Goal: Task Accomplishment & Management: Use online tool/utility

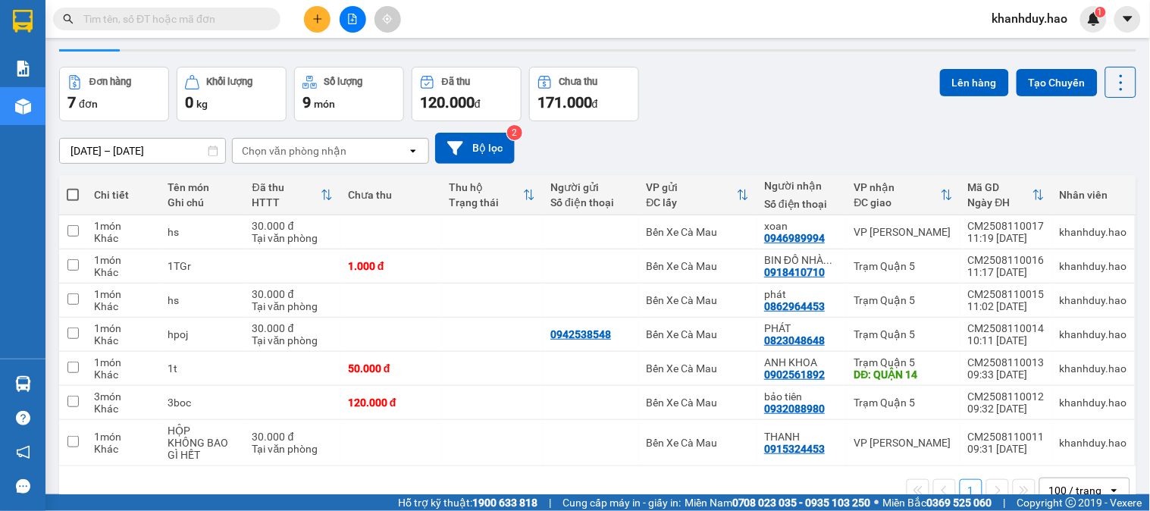
scroll to position [74, 0]
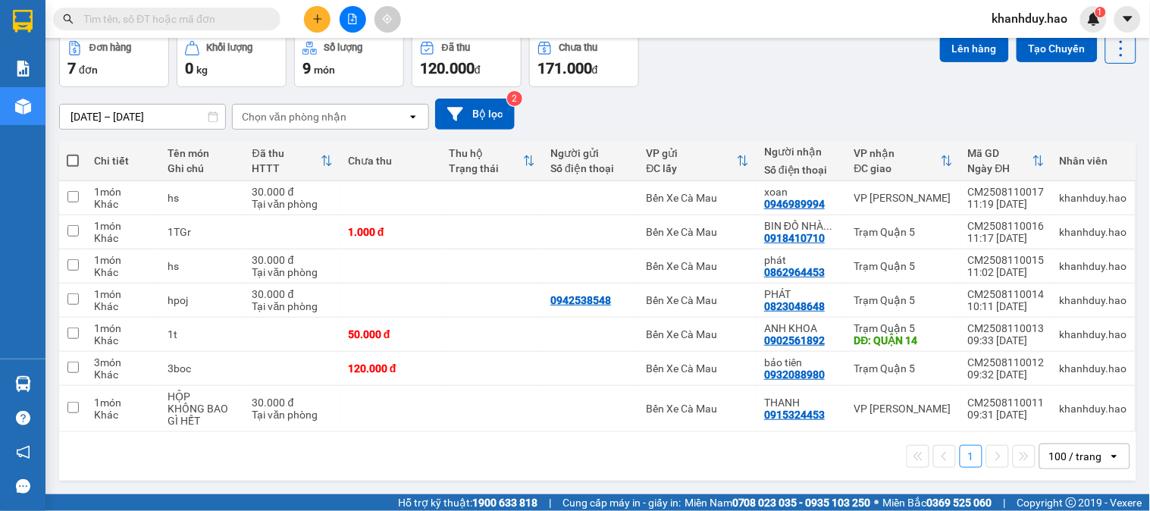
click at [62, 150] on th at bounding box center [72, 161] width 27 height 40
click at [64, 157] on th at bounding box center [72, 161] width 27 height 40
click at [68, 162] on span at bounding box center [73, 161] width 12 height 12
click at [73, 153] on input "checkbox" at bounding box center [73, 153] width 0 height 0
checkbox input "true"
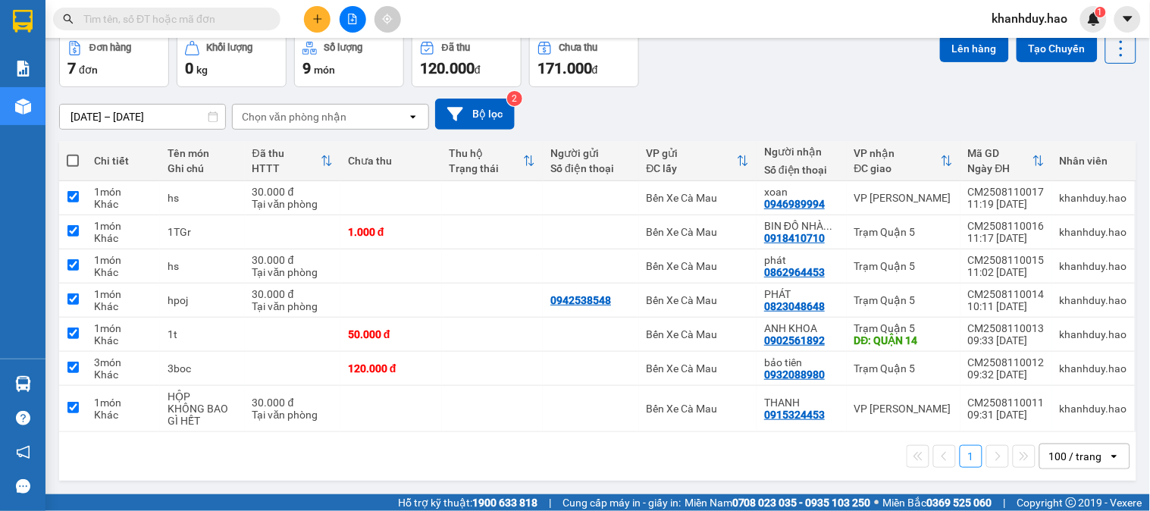
checkbox input "true"
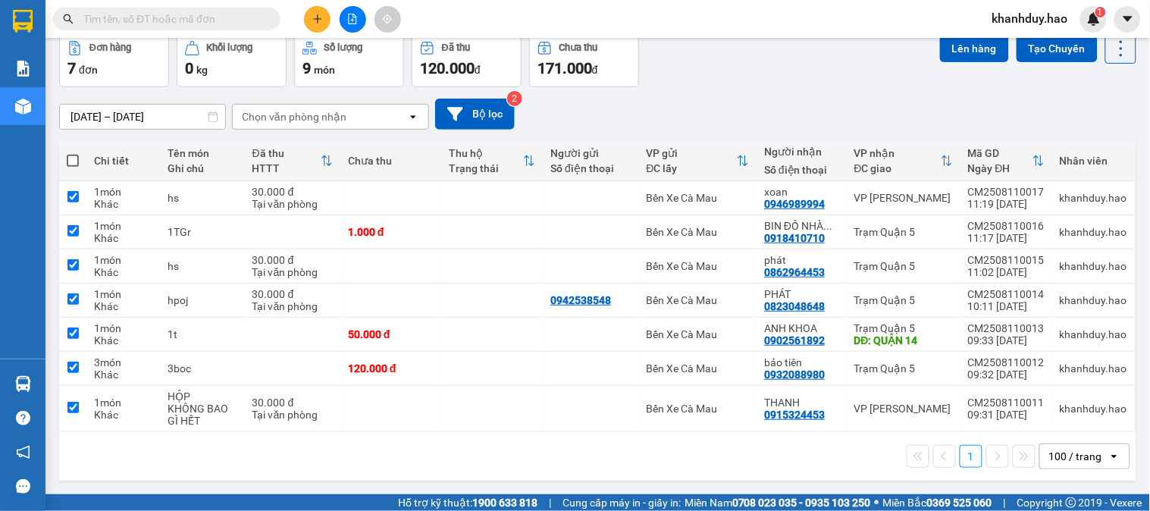
checkbox input "true"
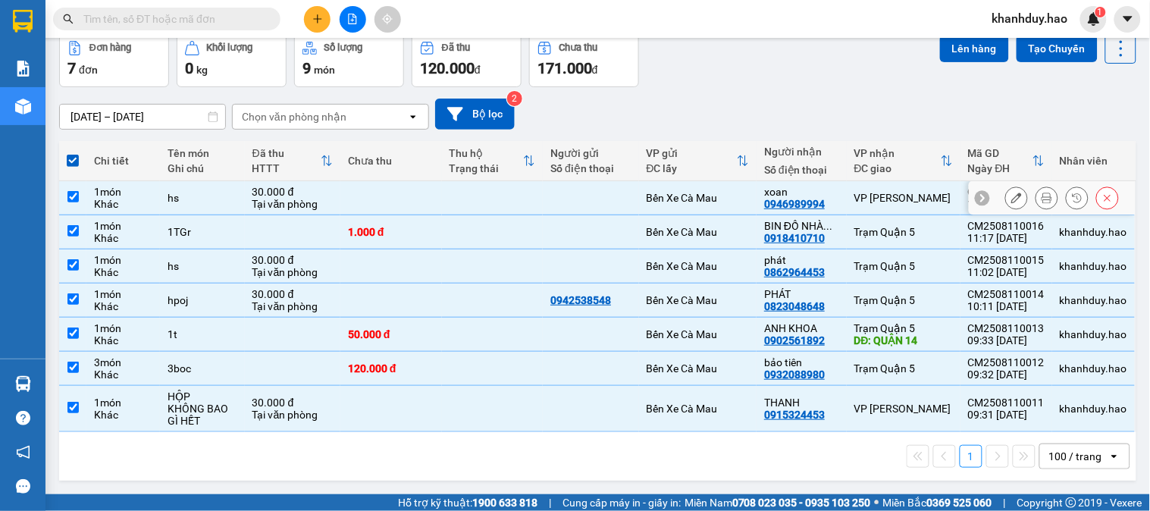
click at [256, 191] on div "30.000 đ" at bounding box center [292, 192] width 80 height 12
checkbox input "false"
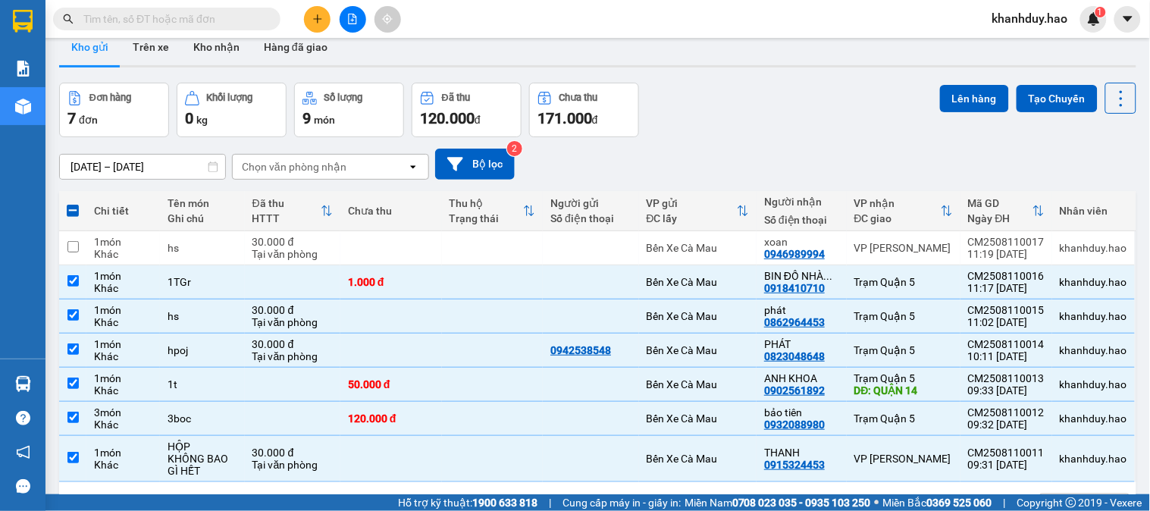
scroll to position [0, 0]
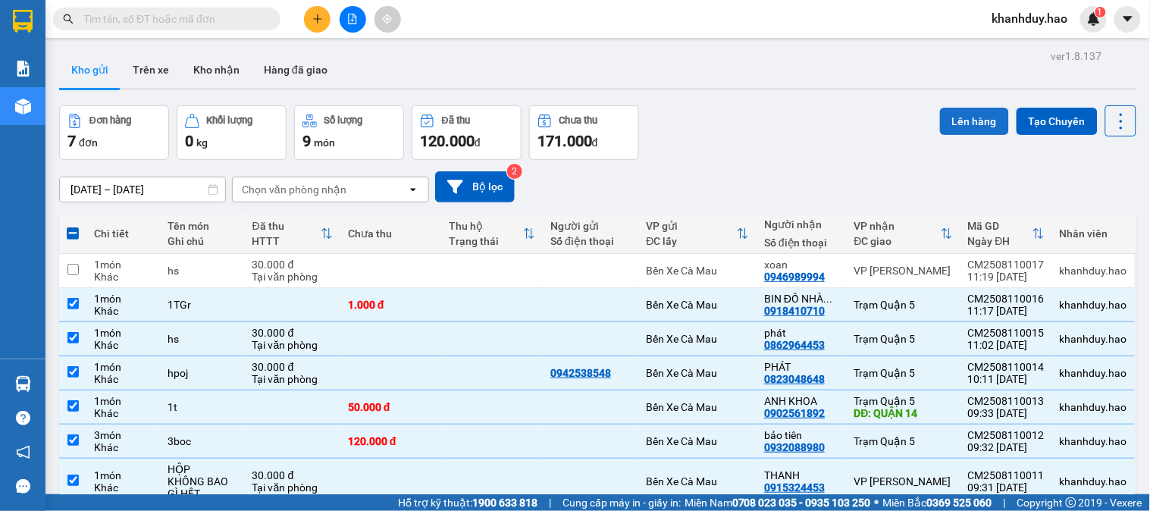
click at [949, 133] on button "Lên hàng" at bounding box center [974, 121] width 69 height 27
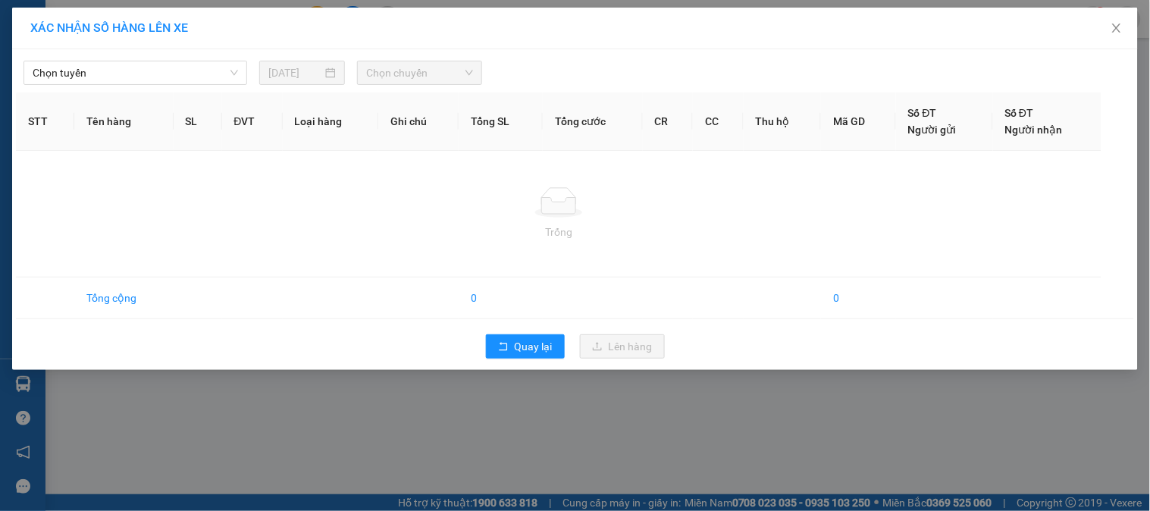
click at [101, 91] on div "Chọn tuyến 11/08/2025 Chọn chuyến STT Tên hàng SL ĐVT Loại hàng Ghi chú Tổng SL…" at bounding box center [575, 209] width 1126 height 321
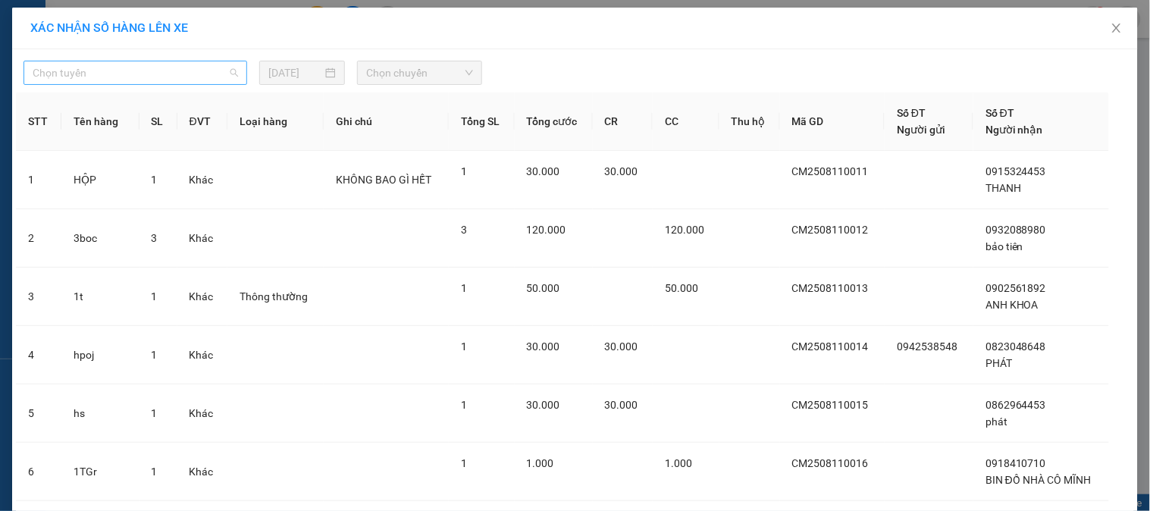
click at [111, 83] on span "Chọn tuyến" at bounding box center [135, 72] width 205 height 23
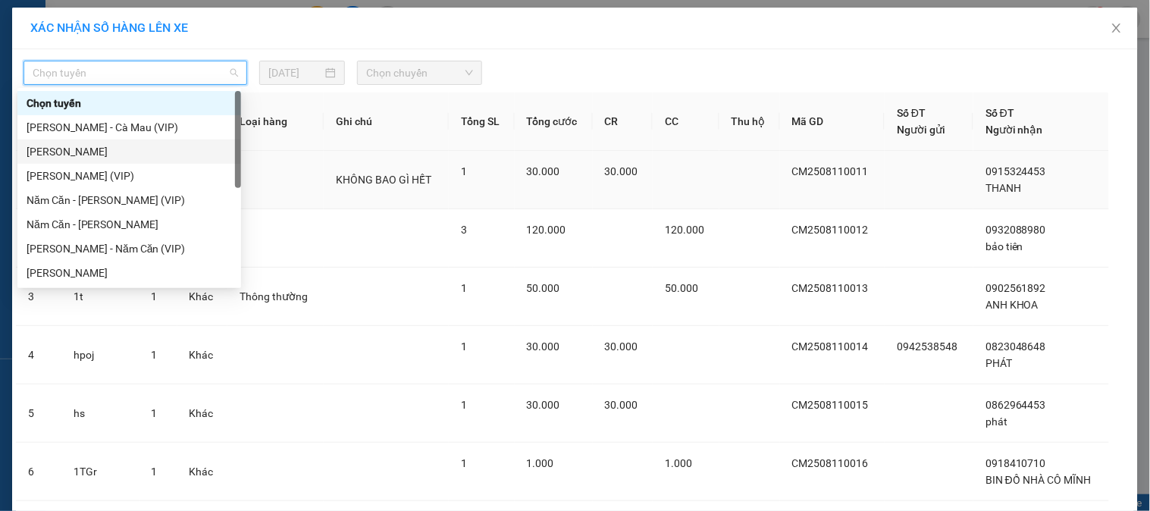
drag, startPoint x: 114, startPoint y: 161, endPoint x: 130, endPoint y: 155, distance: 17.7
click at [121, 159] on div "Cà Mau - Hồ Chí Minh" at bounding box center [129, 152] width 224 height 24
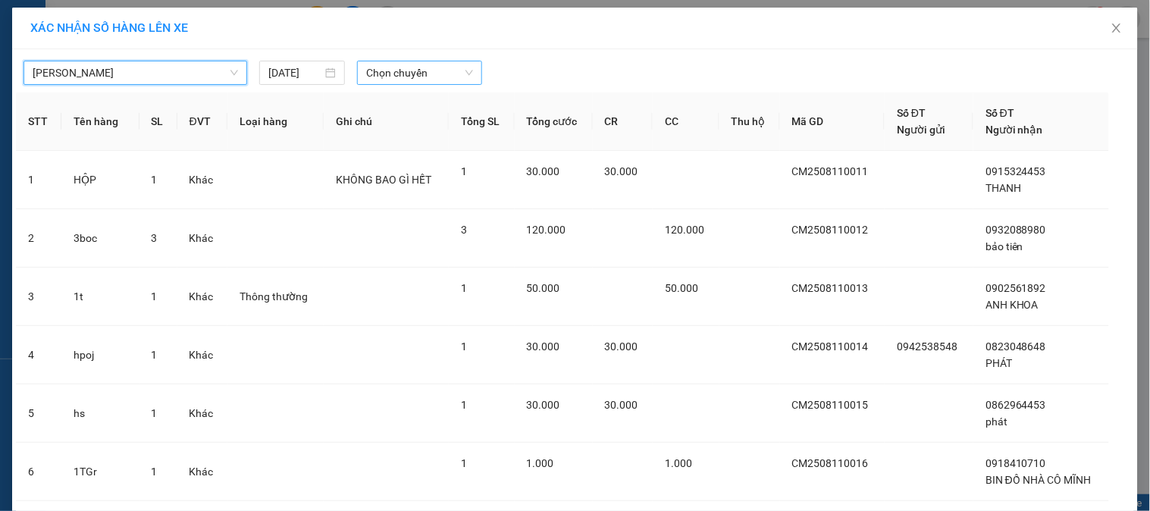
click at [413, 70] on span "Chọn chuyến" at bounding box center [419, 72] width 107 height 23
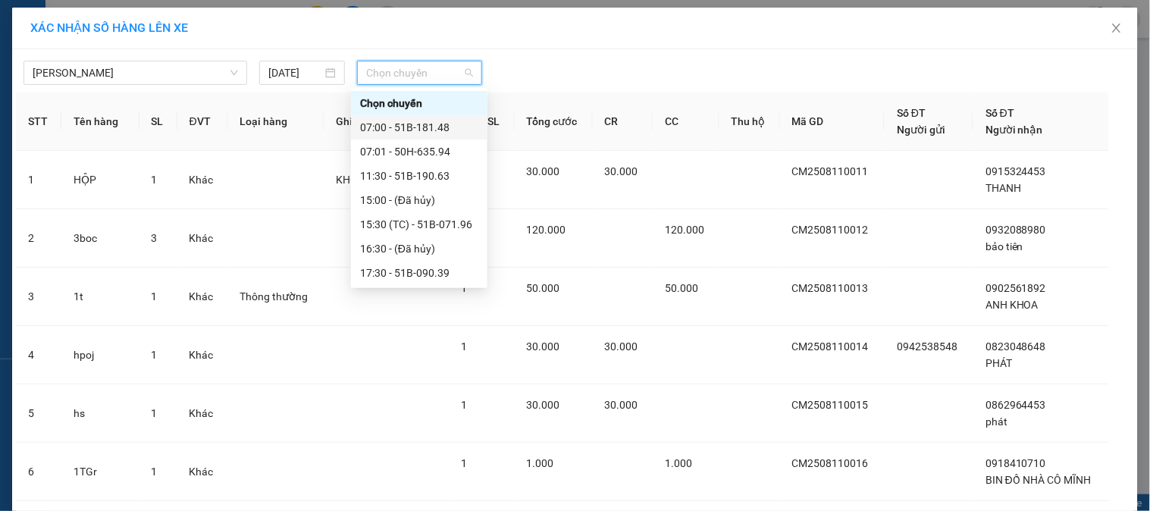
click at [423, 132] on div "07:00 - 51B-181.48" at bounding box center [419, 127] width 118 height 17
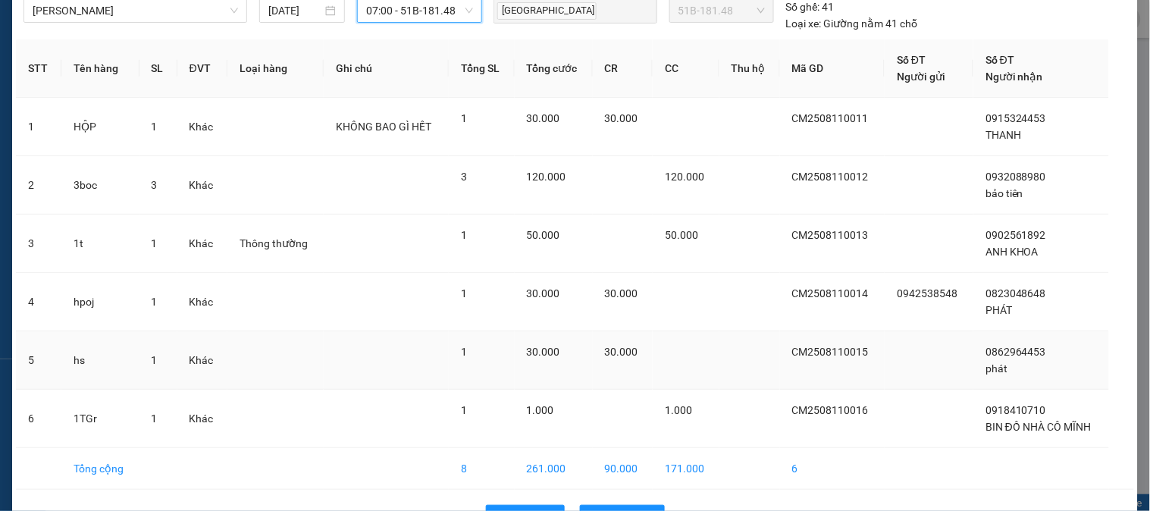
scroll to position [110, 0]
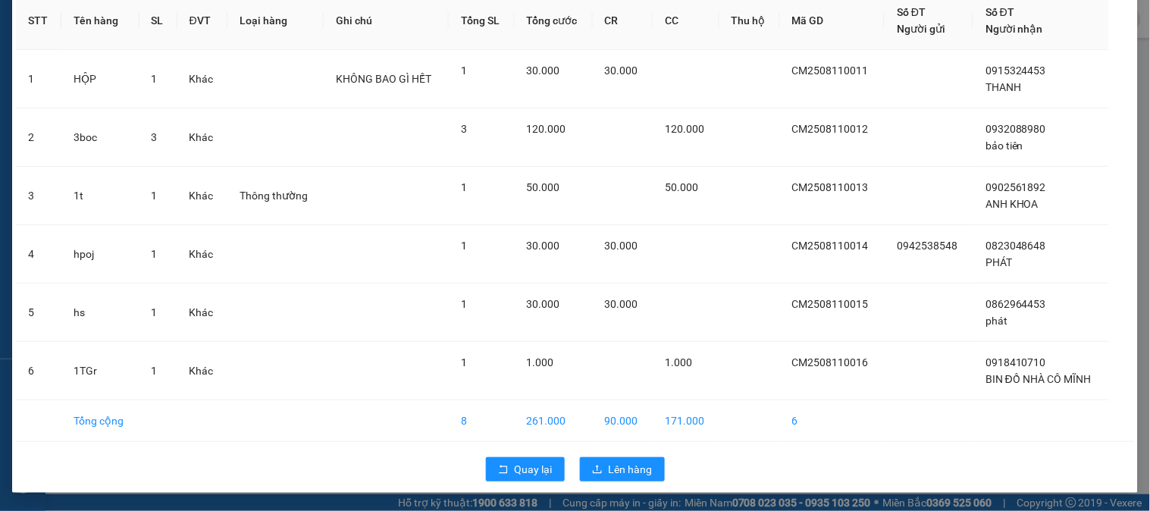
click at [610, 455] on div "Quay lại Lên hàng" at bounding box center [575, 469] width 1118 height 39
click at [618, 443] on div "Cà Mau - Hồ Chí Minh 11/08/2025 07:00 - 51B-181.48 THÁI TX 51B-181.48 Số ghế: 4…" at bounding box center [575, 215] width 1126 height 553
click at [610, 459] on button "Lên hàng" at bounding box center [622, 469] width 85 height 24
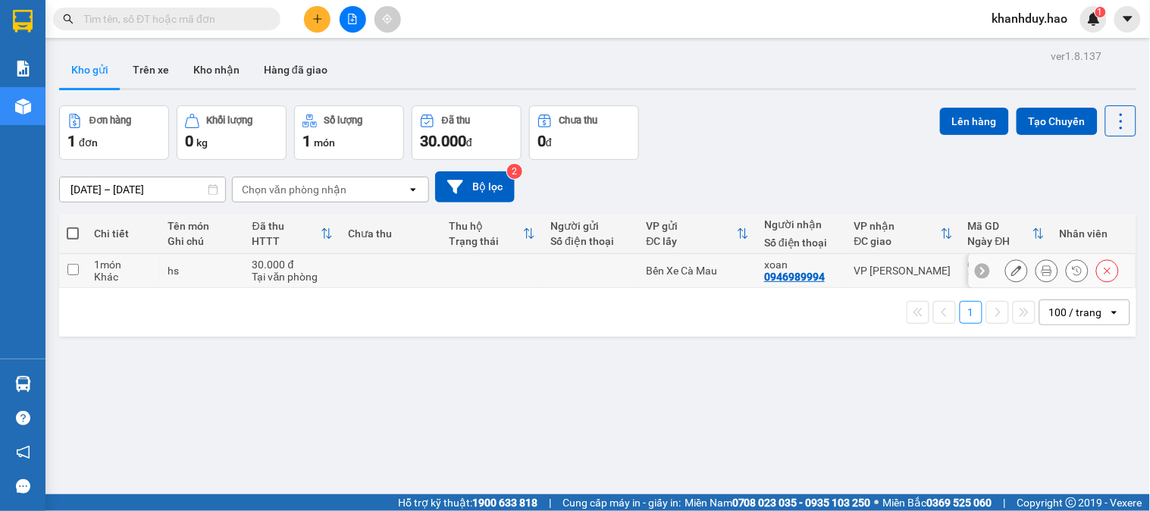
click at [407, 273] on td at bounding box center [391, 271] width 102 height 34
checkbox input "true"
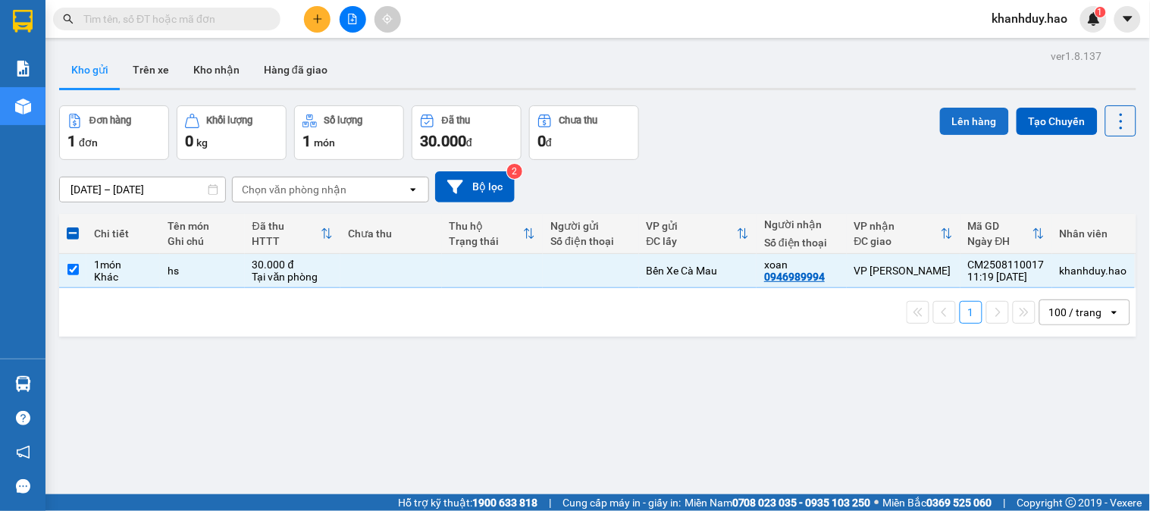
click at [968, 108] on button "Lên hàng" at bounding box center [974, 121] width 69 height 27
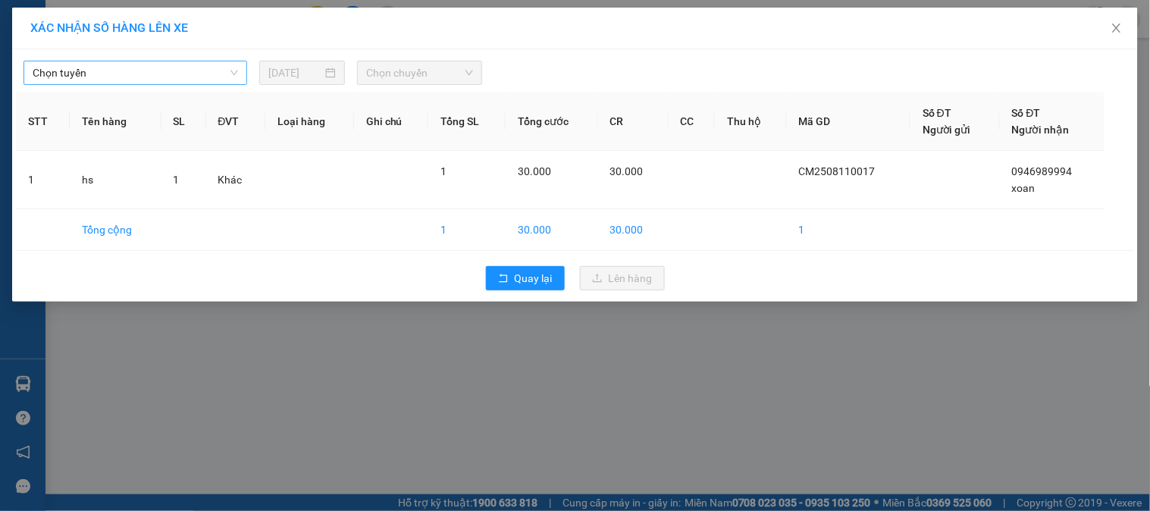
click at [93, 72] on span "Chọn tuyến" at bounding box center [135, 72] width 205 height 23
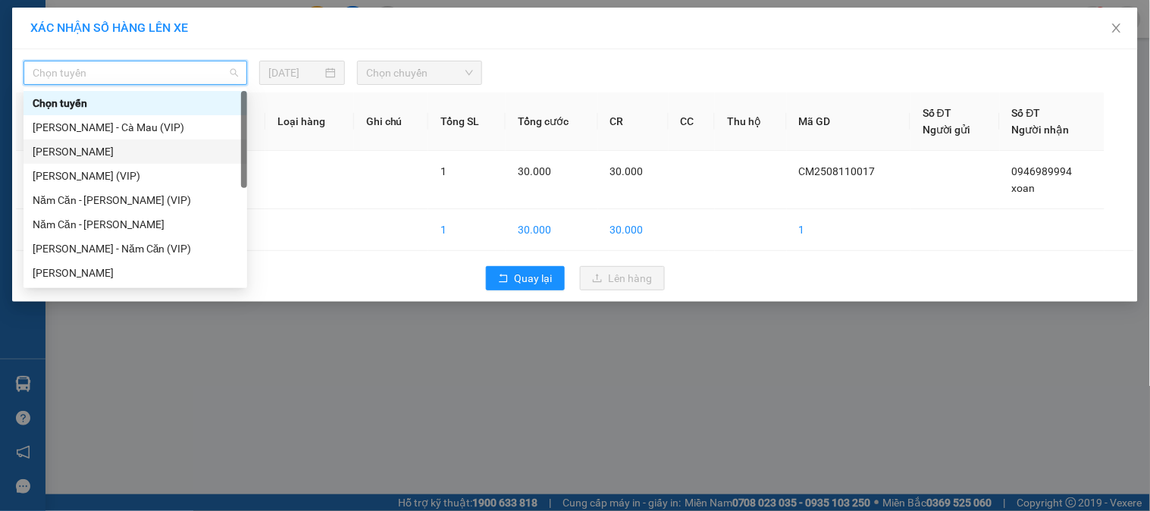
drag, startPoint x: 117, startPoint y: 152, endPoint x: 142, endPoint y: 144, distance: 26.4
click at [122, 152] on div "Cà Mau - Hồ Chí Minh" at bounding box center [135, 151] width 205 height 17
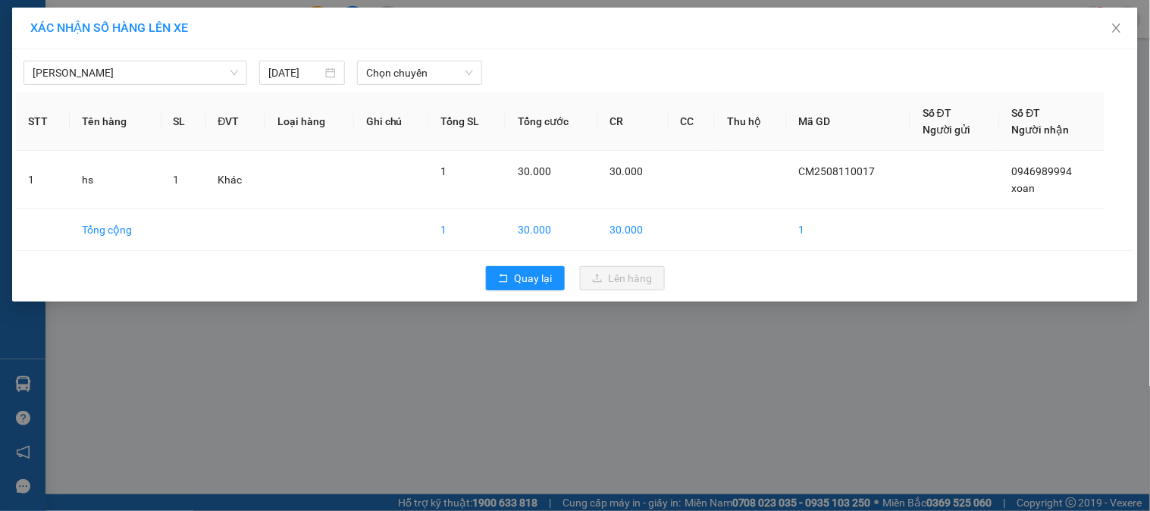
click at [437, 59] on div "Cà Mau - Hồ Chí Minh 11/08/2025 Chọn chuyến" at bounding box center [575, 69] width 1118 height 32
click at [437, 74] on span "Chọn chuyến" at bounding box center [419, 72] width 107 height 23
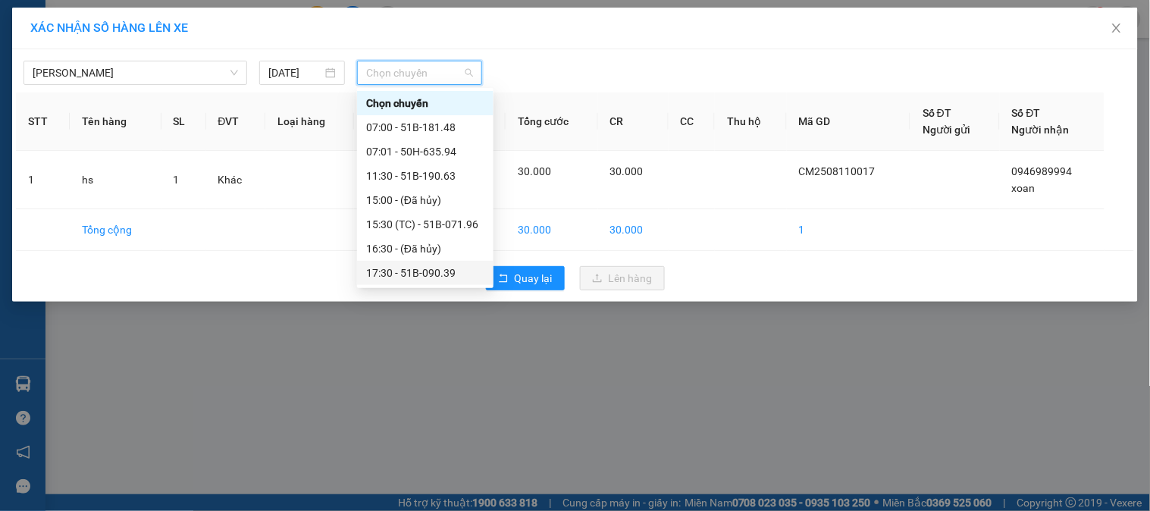
click at [449, 265] on div "17:30 - 51B-090.39" at bounding box center [425, 273] width 118 height 17
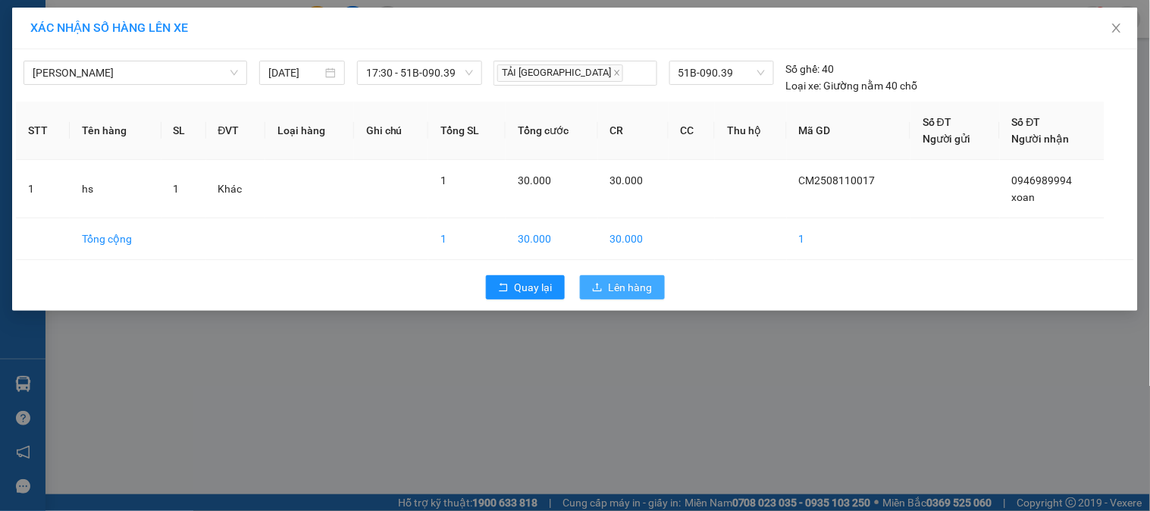
click at [642, 291] on span "Lên hàng" at bounding box center [631, 287] width 44 height 17
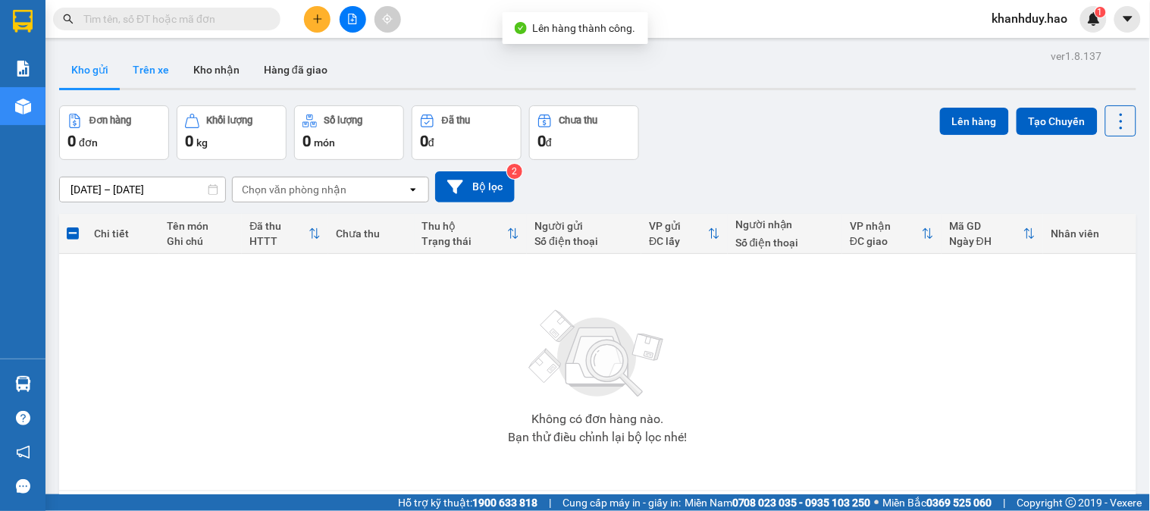
click at [158, 74] on button "Trên xe" at bounding box center [151, 70] width 61 height 36
click at [309, 16] on button at bounding box center [317, 19] width 27 height 27
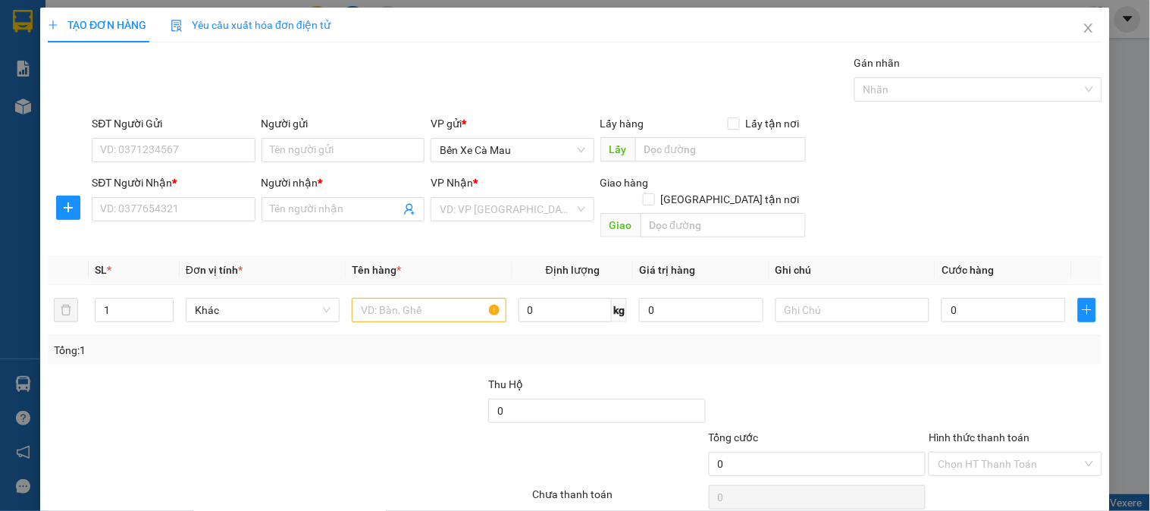
click at [83, 213] on div at bounding box center [68, 208] width 41 height 24
click at [152, 222] on div "SĐT Người Nhận * VD: 0377654321" at bounding box center [173, 200] width 163 height 53
click at [187, 205] on input "SĐT Người Nhận *" at bounding box center [173, 209] width 163 height 24
